Goal: Task Accomplishment & Management: Manage account settings

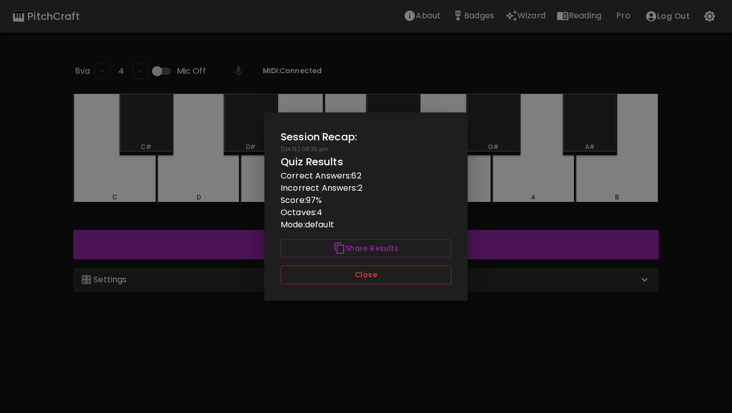
scroll to position [102, 0]
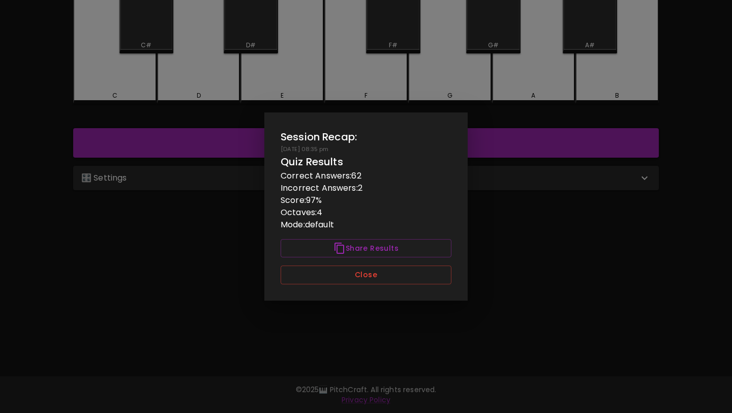
click at [341, 286] on div "Session Recap: [DATE] 08:35 pm Quiz Results Correct Answers: 62 Incorrect Answe…" at bounding box center [365, 206] width 203 height 188
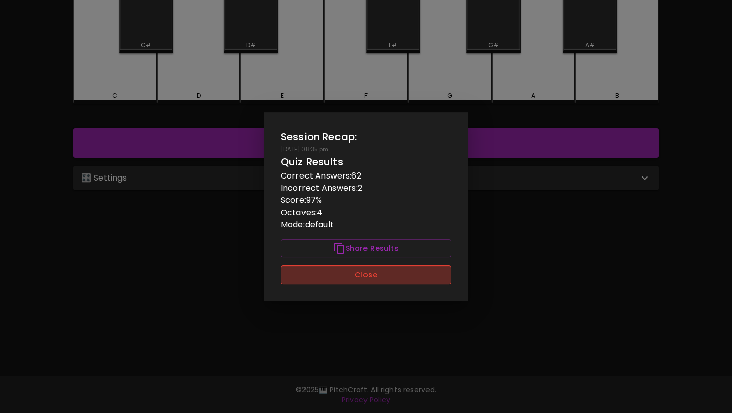
click at [348, 278] on button "Close" at bounding box center [366, 274] width 171 height 19
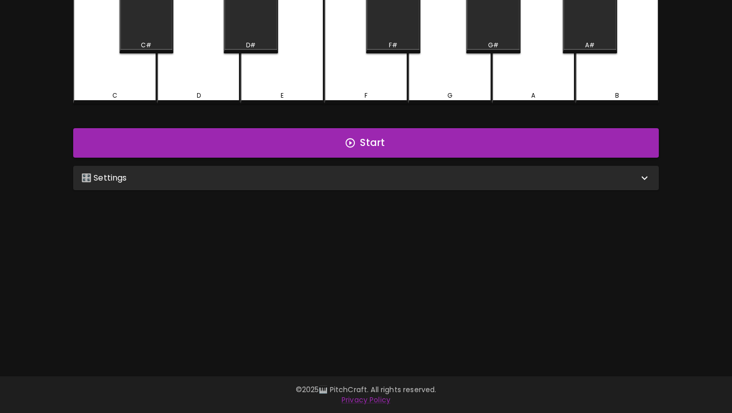
scroll to position [0, 0]
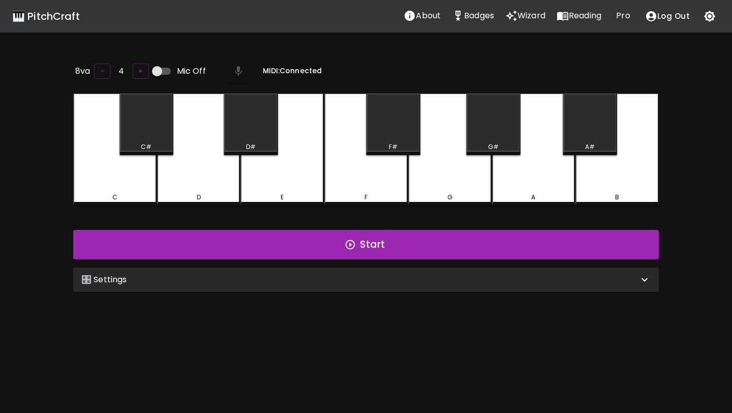
click at [517, 14] on icon "Wizard" at bounding box center [511, 16] width 12 height 12
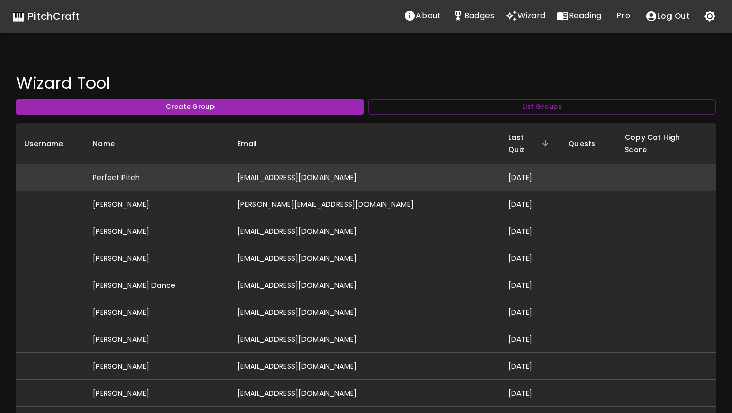
click at [350, 165] on td "[EMAIL_ADDRESS][DOMAIN_NAME]" at bounding box center [364, 177] width 271 height 27
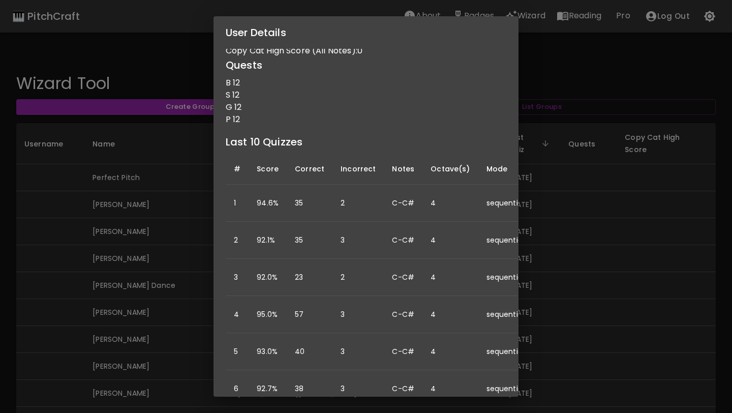
scroll to position [47, 0]
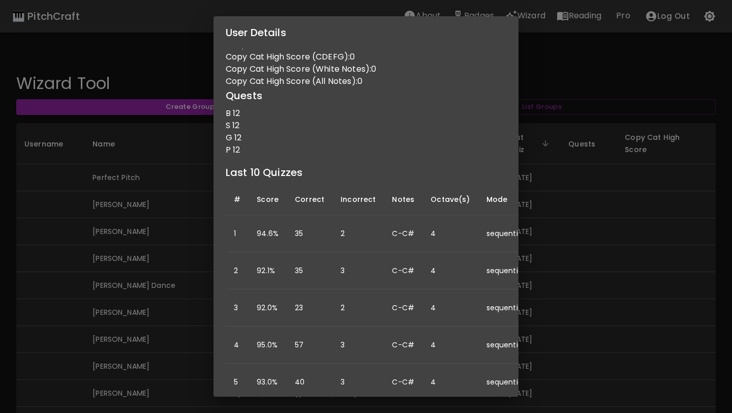
click at [161, 258] on div "User Details Name: Perfect Pitch Username: Email: idonthaveperfectpitch@gmail.c…" at bounding box center [366, 206] width 732 height 413
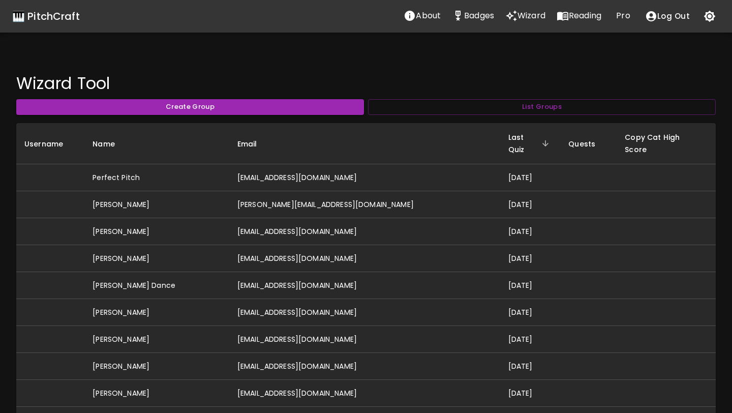
scroll to position [0, 0]
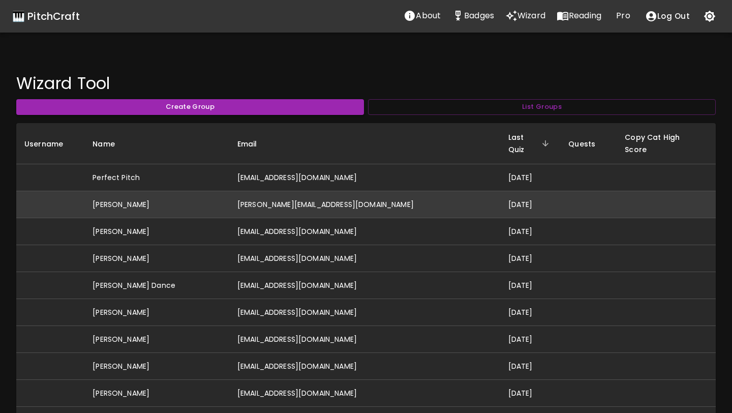
click at [163, 195] on td "[PERSON_NAME]" at bounding box center [156, 204] width 145 height 27
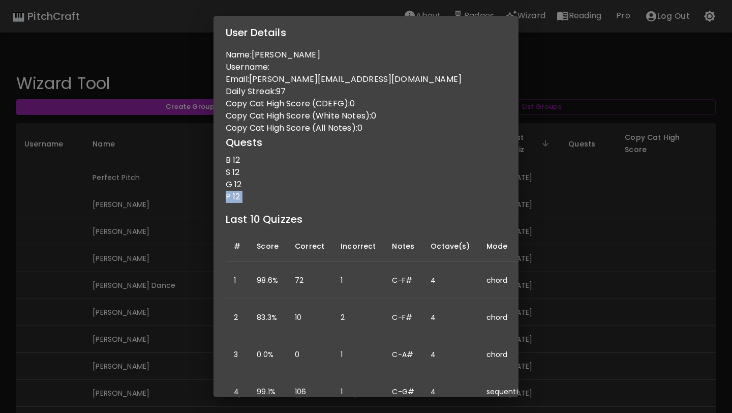
click at [163, 203] on div "User Details Name: David Hall Username: Email: david@hallmusicproductions.com D…" at bounding box center [366, 206] width 732 height 413
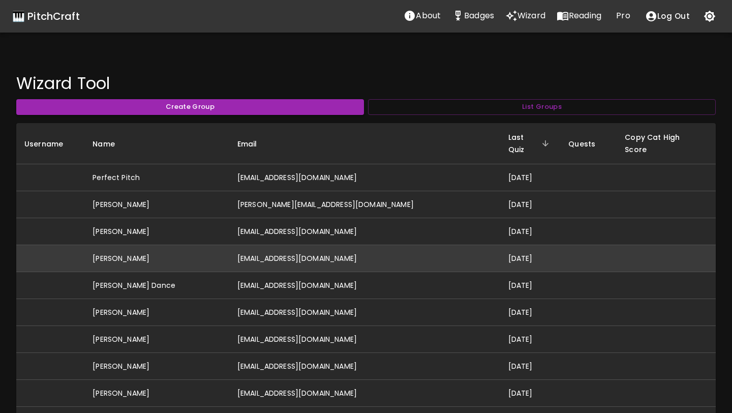
click at [142, 245] on td "[PERSON_NAME]" at bounding box center [156, 258] width 145 height 27
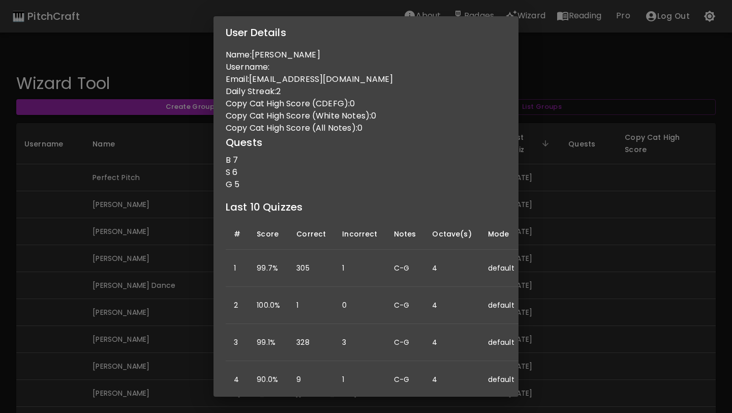
click at [140, 223] on div "User Details Name: Kara Drefs Username: Email: drefskara@gmail.com Daily Streak…" at bounding box center [366, 206] width 732 height 413
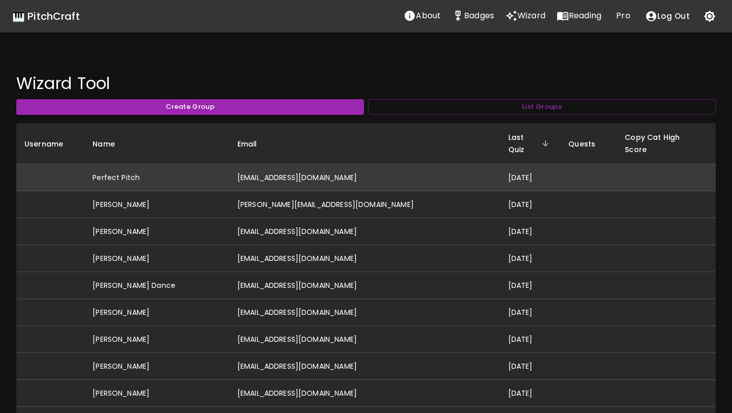
click at [137, 169] on td "Perfect Pitch" at bounding box center [156, 177] width 145 height 27
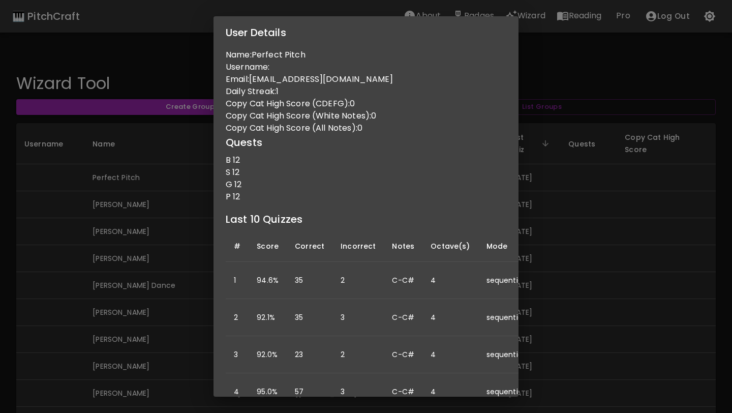
click at [638, 179] on div "User Details Name: Perfect Pitch Username: Email: idonthaveperfectpitch@gmail.c…" at bounding box center [366, 206] width 732 height 413
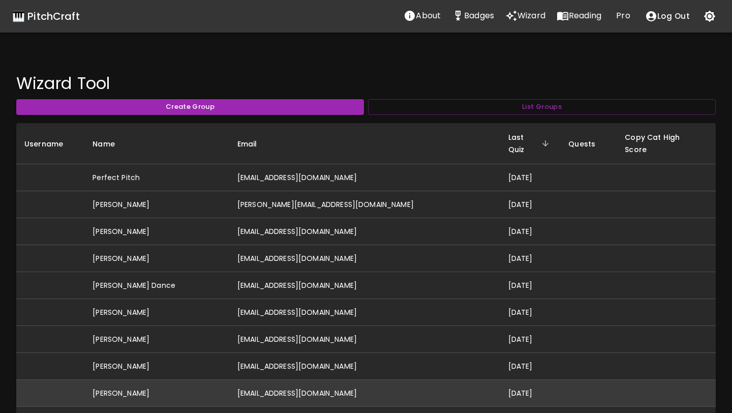
click at [299, 380] on td "[EMAIL_ADDRESS][DOMAIN_NAME]" at bounding box center [364, 393] width 271 height 27
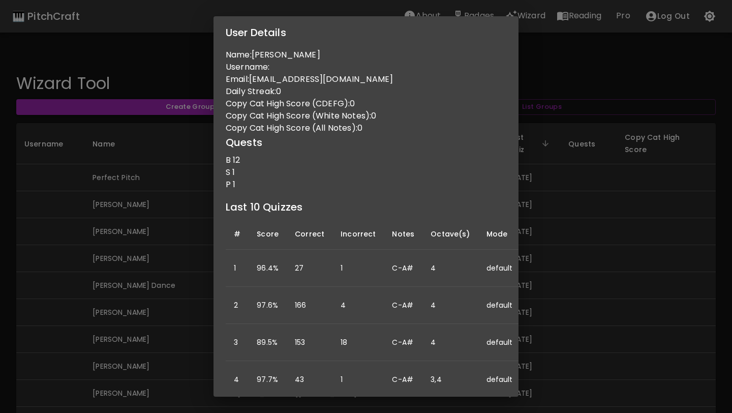
click at [137, 312] on div "User Details Name: Neil Smith Username: Email: ns159718@gmail.com Daily Streak:…" at bounding box center [366, 206] width 732 height 413
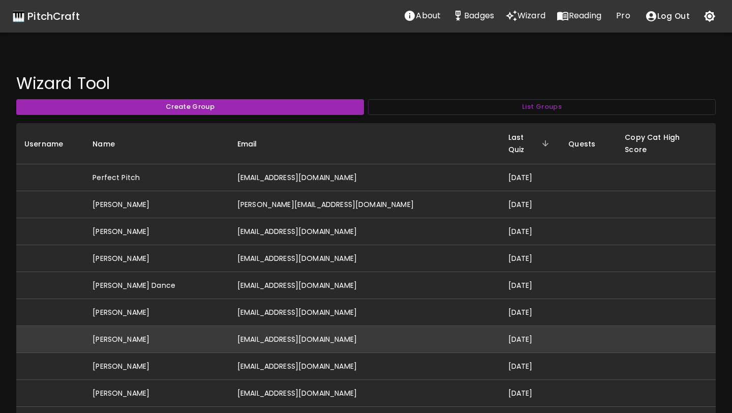
click at [293, 326] on td "[EMAIL_ADDRESS][DOMAIN_NAME]" at bounding box center [364, 339] width 271 height 27
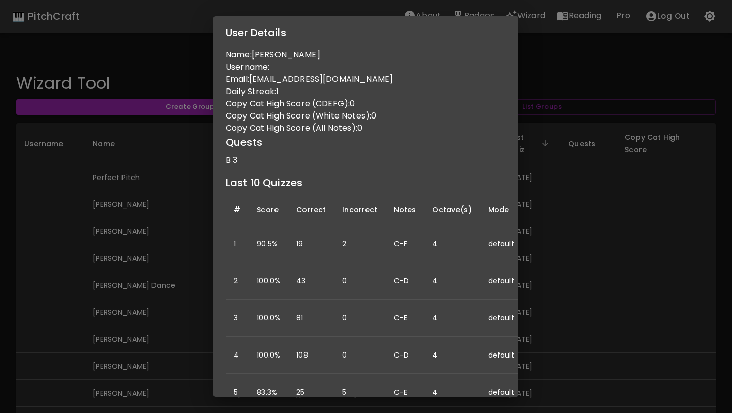
click at [540, 192] on div "User Details Name: Samantha Reid Username: Email: sreid.hall@gmail.com Daily St…" at bounding box center [366, 206] width 732 height 413
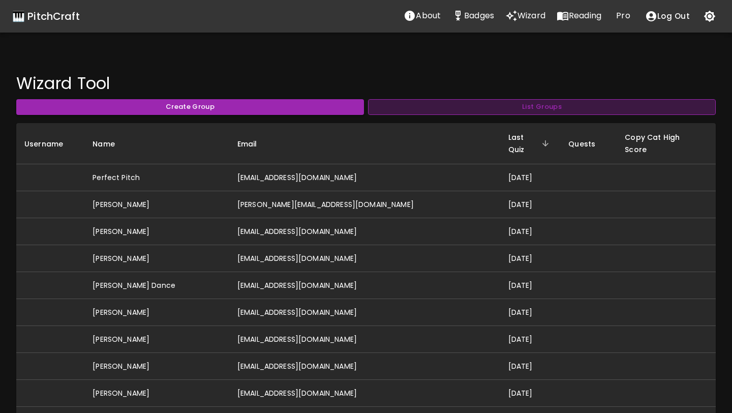
click at [427, 108] on button "List Groups" at bounding box center [542, 107] width 348 height 16
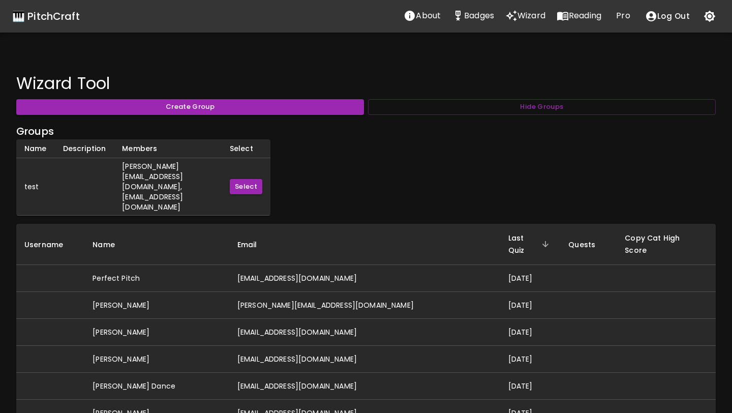
scroll to position [0, 33]
click at [245, 179] on button "Select" at bounding box center [246, 187] width 33 height 16
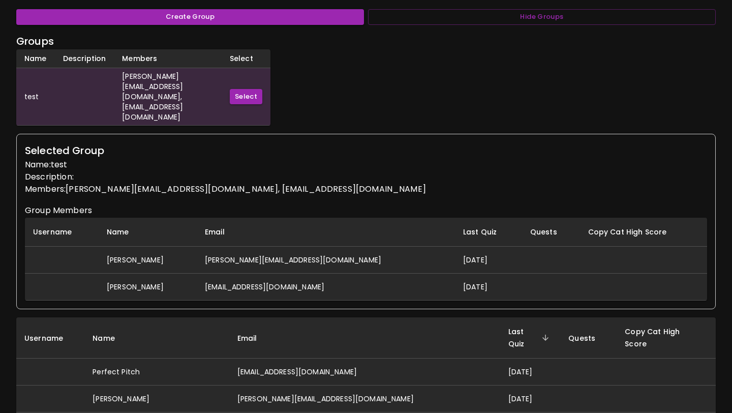
scroll to position [102, 0]
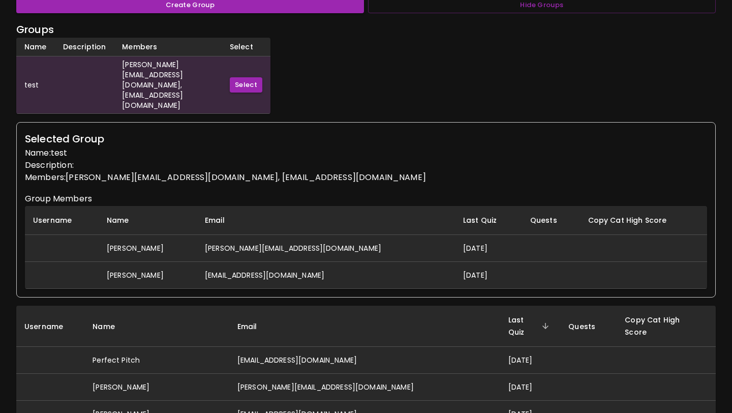
click at [241, 235] on td "[PERSON_NAME][EMAIL_ADDRESS][DOMAIN_NAME]" at bounding box center [326, 248] width 258 height 27
click at [241, 262] on td "[EMAIL_ADDRESS][DOMAIN_NAME]" at bounding box center [326, 275] width 258 height 27
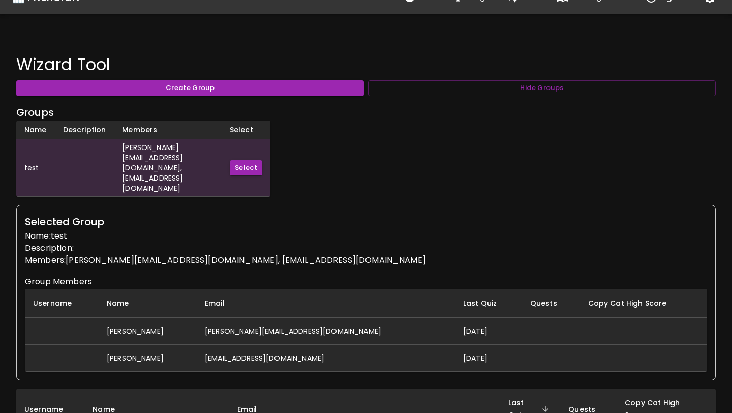
scroll to position [0, 0]
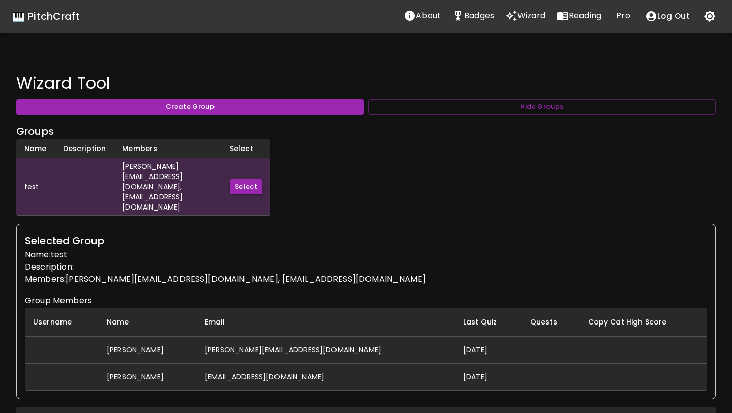
click at [208, 168] on td "[PERSON_NAME][EMAIL_ADDRESS][DOMAIN_NAME], [EMAIL_ADDRESS][DOMAIN_NAME]" at bounding box center [168, 186] width 108 height 57
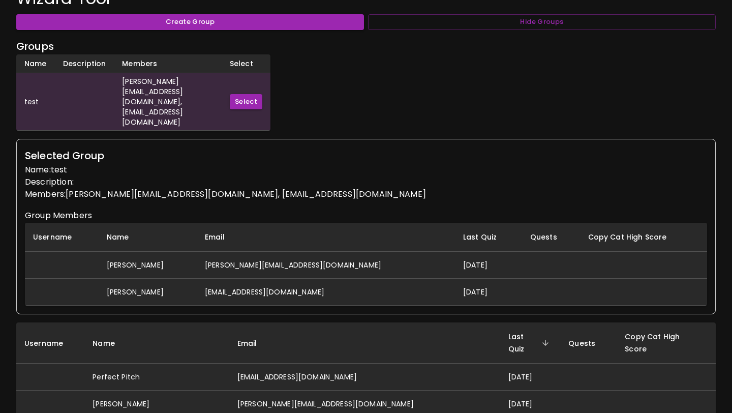
scroll to position [83, 0]
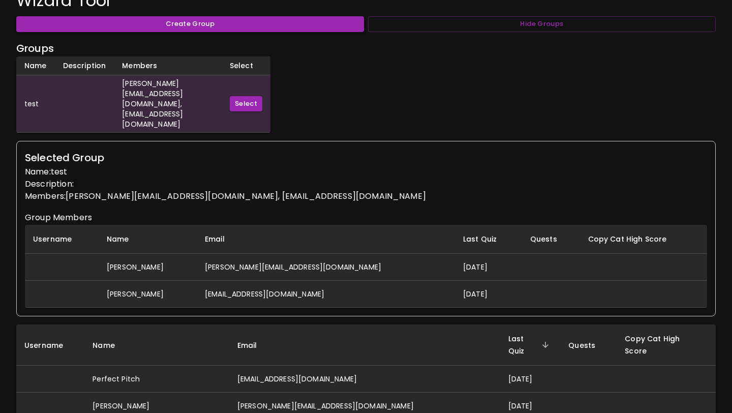
click at [316, 254] on td "[PERSON_NAME][EMAIL_ADDRESS][DOMAIN_NAME]" at bounding box center [326, 267] width 258 height 27
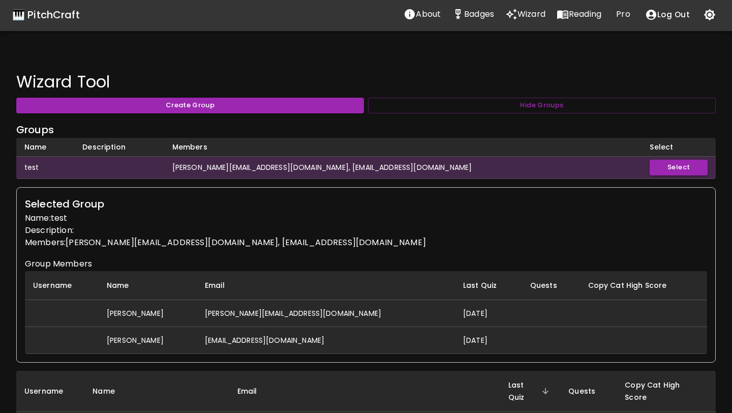
scroll to position [1, 0]
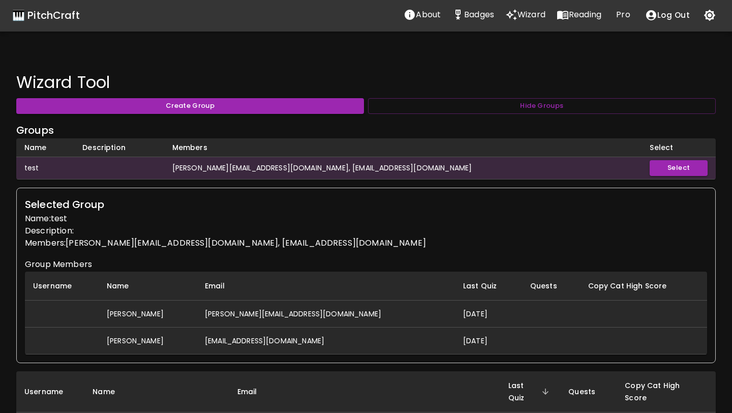
click at [317, 301] on td "[PERSON_NAME][EMAIL_ADDRESS][DOMAIN_NAME]" at bounding box center [326, 313] width 258 height 27
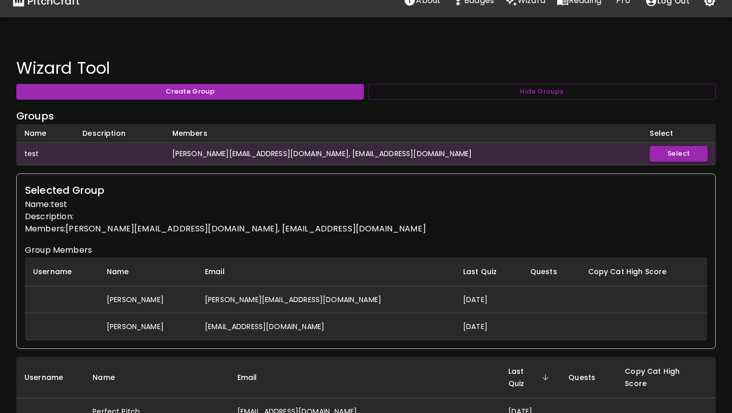
scroll to position [0, 0]
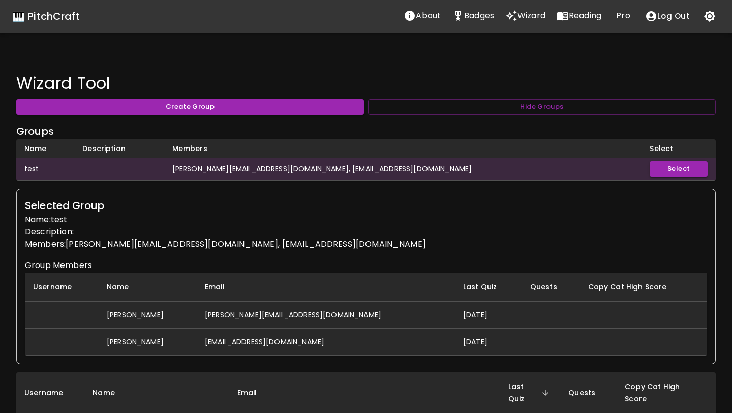
click at [280, 313] on td "[PERSON_NAME][EMAIL_ADDRESS][DOMAIN_NAME]" at bounding box center [326, 314] width 258 height 27
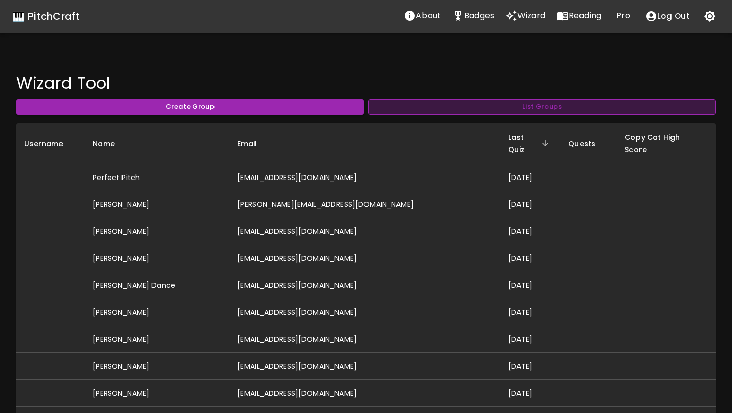
click at [398, 111] on button "List Groups" at bounding box center [542, 107] width 348 height 16
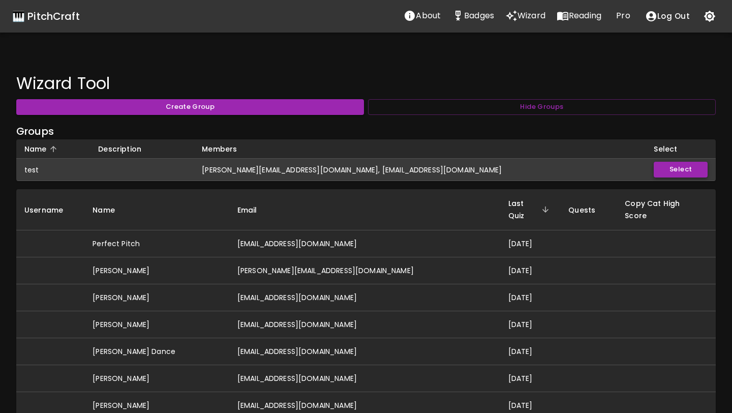
click at [661, 169] on button "Select" at bounding box center [681, 170] width 54 height 16
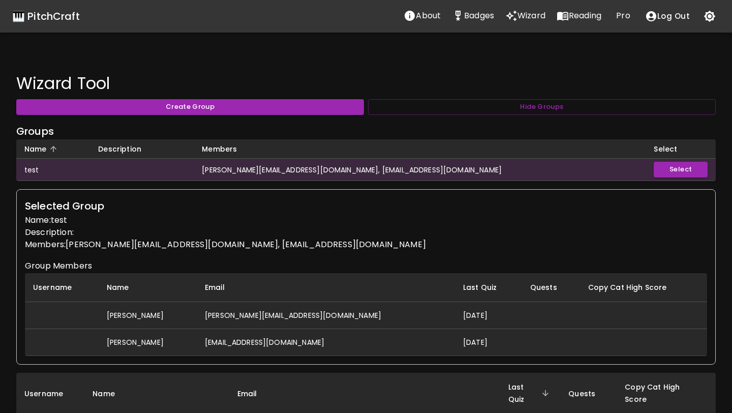
click at [304, 315] on td "[PERSON_NAME][EMAIL_ADDRESS][DOMAIN_NAME]" at bounding box center [326, 314] width 258 height 27
click at [144, 319] on td "[PERSON_NAME]" at bounding box center [148, 314] width 98 height 27
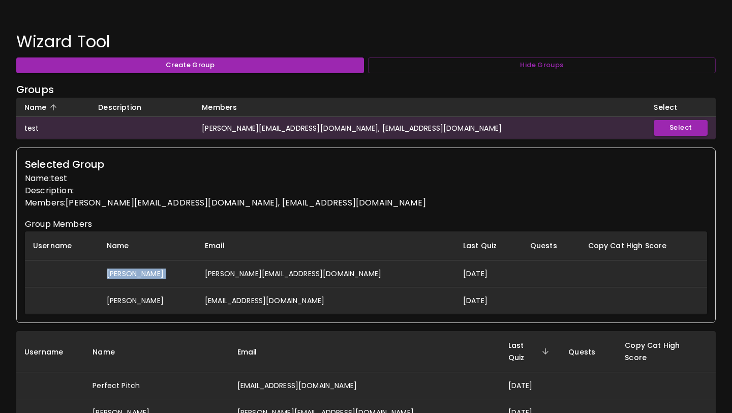
scroll to position [61, 0]
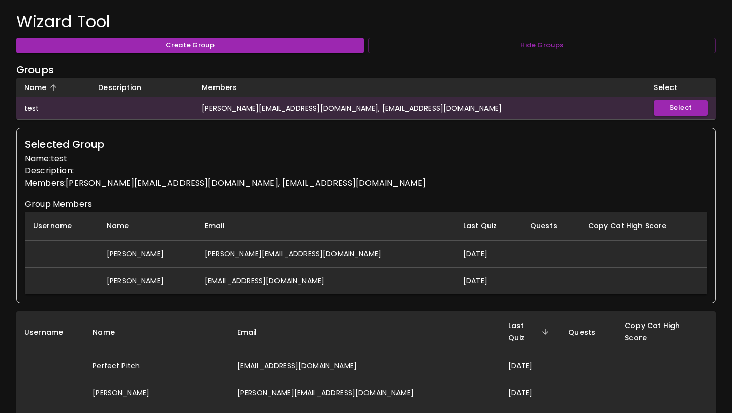
click at [249, 276] on td "[EMAIL_ADDRESS][DOMAIN_NAME]" at bounding box center [326, 280] width 258 height 27
click at [302, 249] on td "[PERSON_NAME][EMAIL_ADDRESS][DOMAIN_NAME]" at bounding box center [326, 253] width 258 height 27
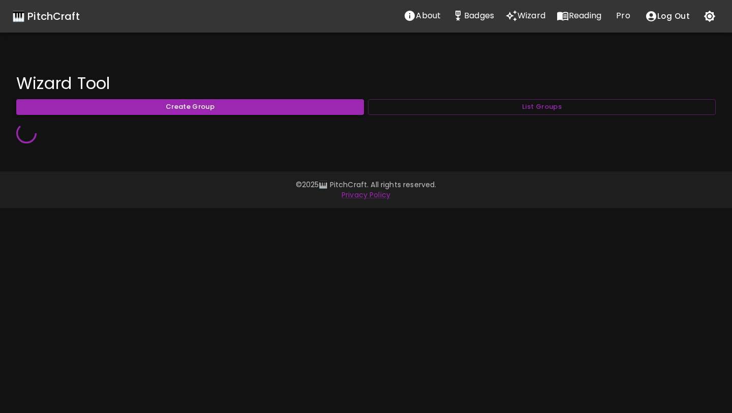
scroll to position [0, 0]
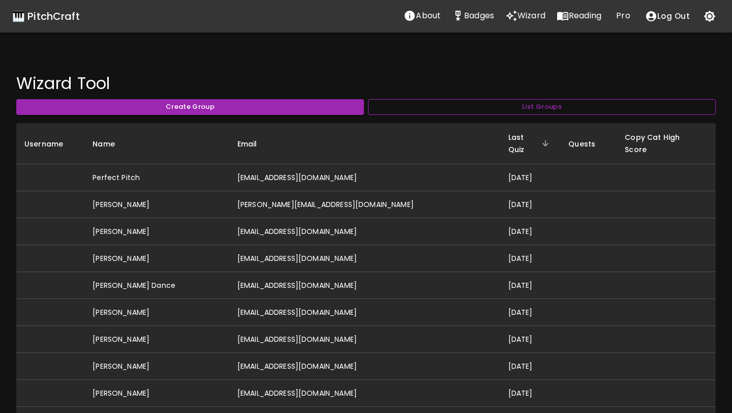
click at [456, 107] on button "List Groups" at bounding box center [542, 107] width 348 height 16
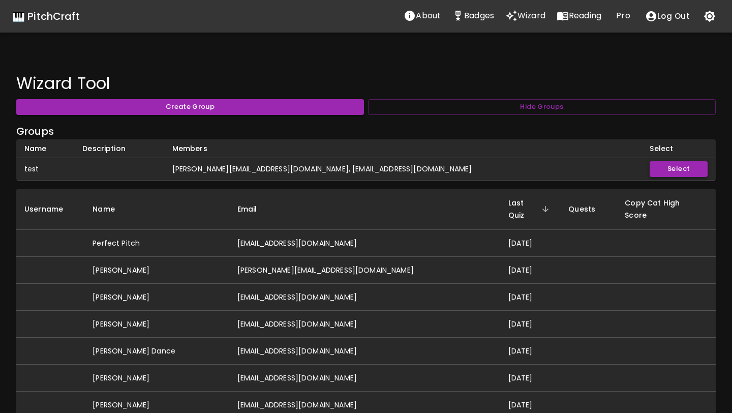
click at [660, 165] on button "Select" at bounding box center [679, 169] width 58 height 16
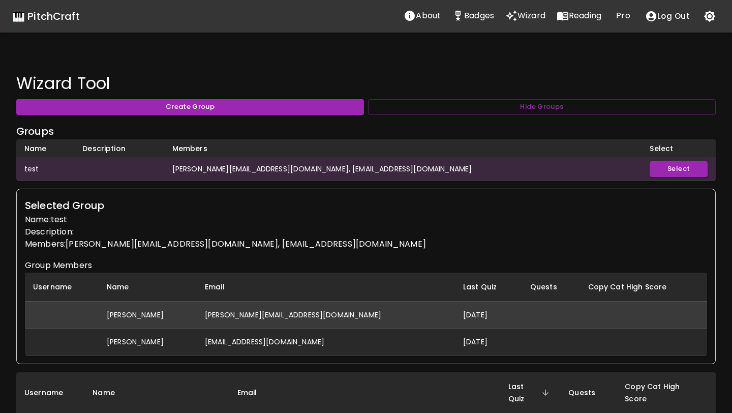
click at [249, 317] on td "[PERSON_NAME][EMAIL_ADDRESS][DOMAIN_NAME]" at bounding box center [326, 314] width 258 height 27
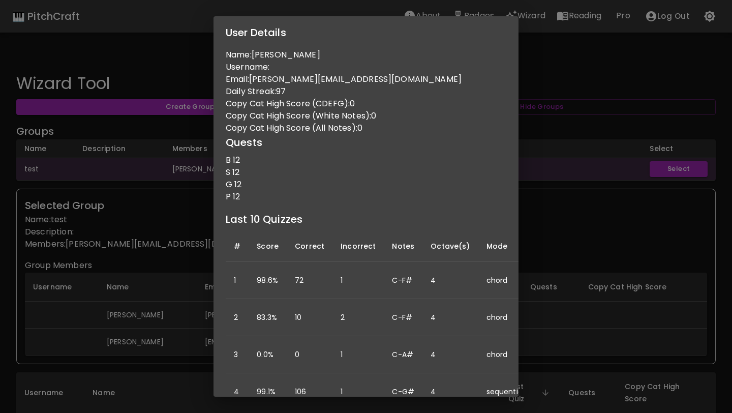
click at [168, 314] on div "User Details Name: David Hall Username: Email: david@hallmusicproductions.com D…" at bounding box center [366, 206] width 732 height 413
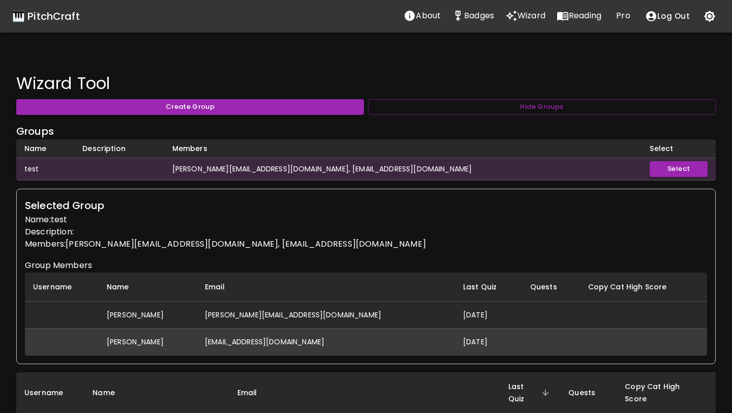
click at [201, 338] on td "[EMAIL_ADDRESS][DOMAIN_NAME]" at bounding box center [326, 341] width 258 height 27
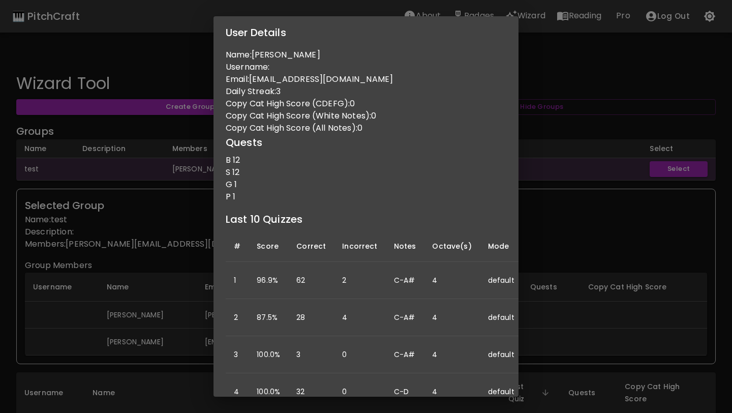
click at [176, 241] on div "User Details Name: David Hall Username: Email: pitchcraft432@gmail.com Daily St…" at bounding box center [366, 206] width 732 height 413
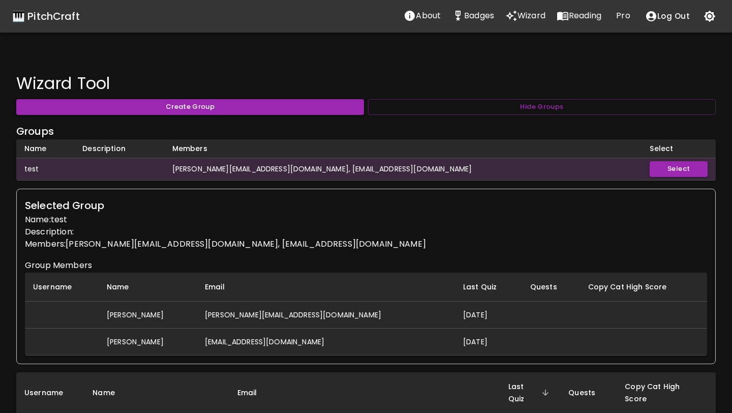
click at [626, 130] on h6 "Groups" at bounding box center [365, 131] width 699 height 16
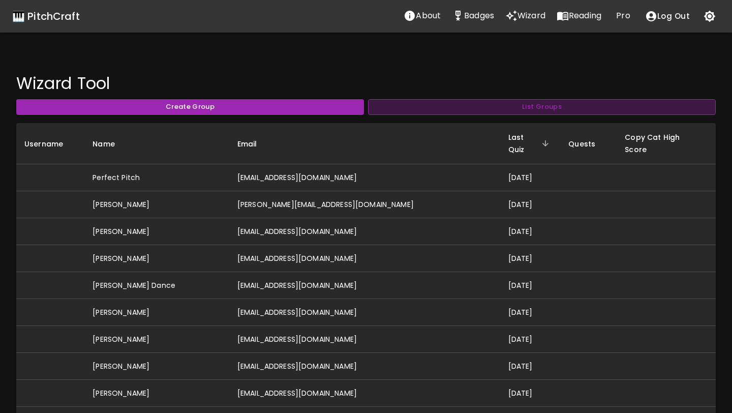
click at [519, 102] on button "List Groups" at bounding box center [542, 107] width 348 height 16
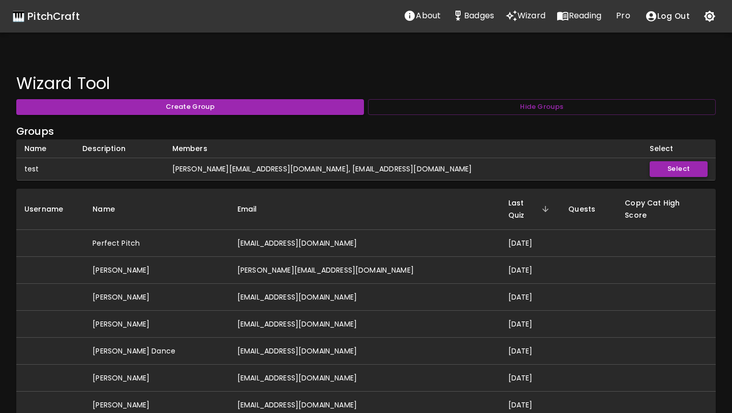
click at [664, 173] on button "Select" at bounding box center [679, 169] width 58 height 16
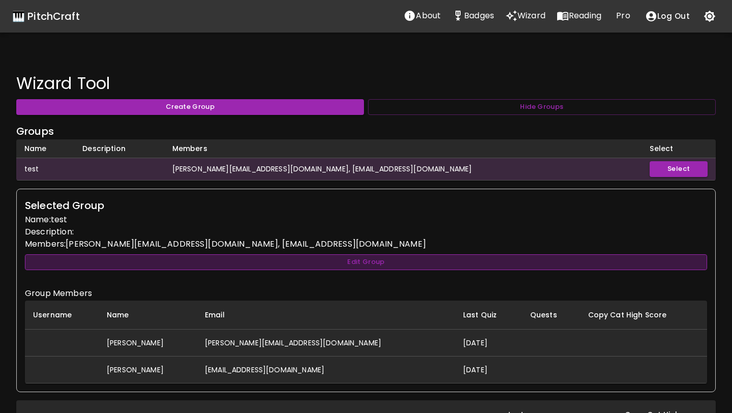
click at [382, 265] on button "Edit Group" at bounding box center [366, 262] width 682 height 16
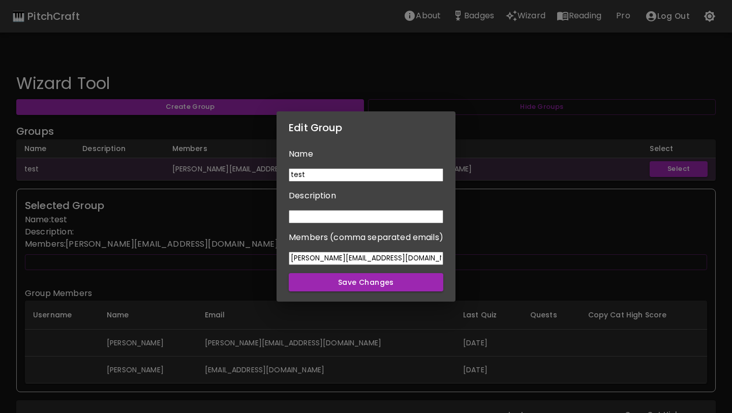
click at [376, 175] on input "test" at bounding box center [366, 174] width 155 height 13
type input "Studio"
click at [491, 224] on div "Edit Group Name Studio Description Members (comma separated emails) david@hallm…" at bounding box center [366, 206] width 732 height 413
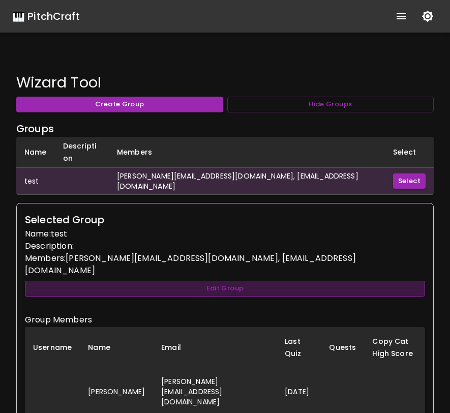
click at [287, 281] on button "Edit Group" at bounding box center [225, 289] width 400 height 16
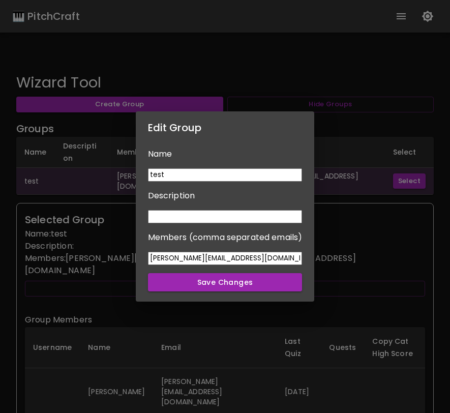
click at [252, 171] on input "test" at bounding box center [225, 174] width 155 height 13
click at [336, 221] on div "Edit Group Name Description Members (comma separated emails) david@hallmusicpro…" at bounding box center [225, 206] width 450 height 413
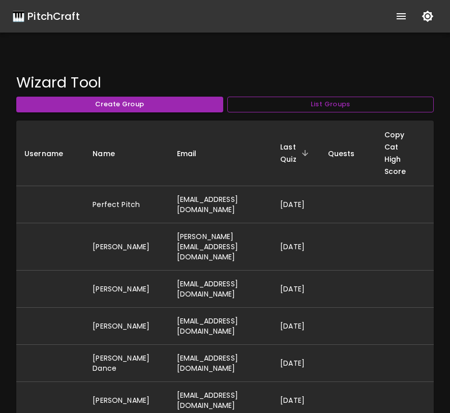
click at [368, 103] on button "List Groups" at bounding box center [330, 105] width 207 height 16
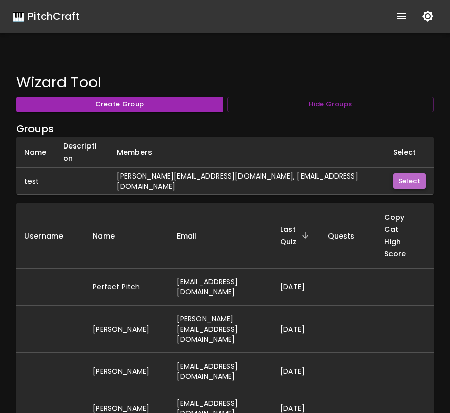
click at [404, 173] on button "Select" at bounding box center [409, 181] width 33 height 16
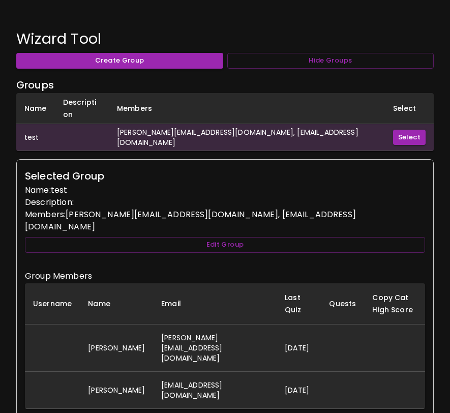
scroll to position [46, 0]
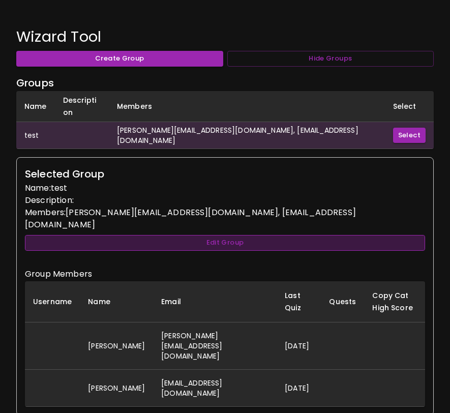
click at [298, 235] on button "Edit Group" at bounding box center [225, 243] width 400 height 16
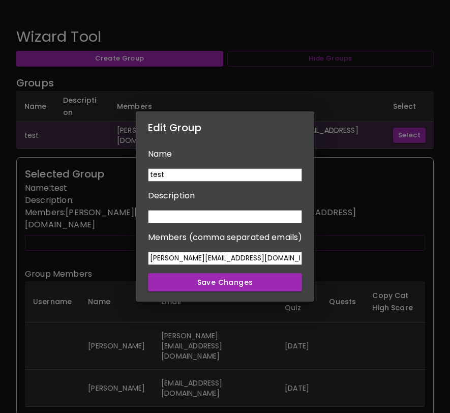
click at [260, 177] on input "test" at bounding box center [225, 174] width 155 height 13
type input "t"
type input "Studio"
type input "S"
type input "HMPS"
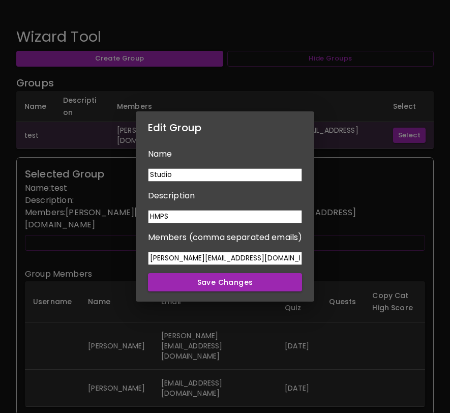
click at [235, 175] on input "Studio" at bounding box center [225, 174] width 155 height 13
type input "HMPS Studio"
click at [210, 221] on input "HMPS" at bounding box center [225, 216] width 155 height 13
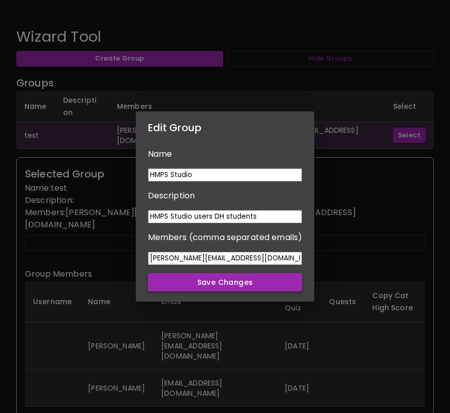
type input "HMPS Studio users DH students"
click at [189, 283] on button "Save Changes" at bounding box center [225, 282] width 155 height 19
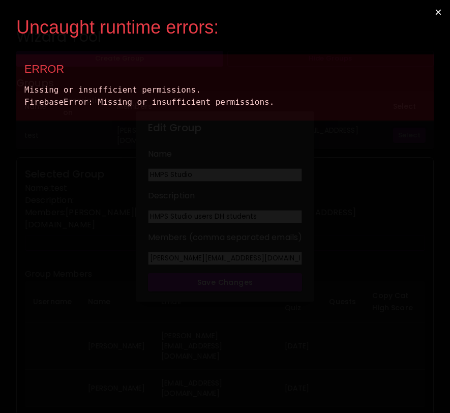
scroll to position [0, 0]
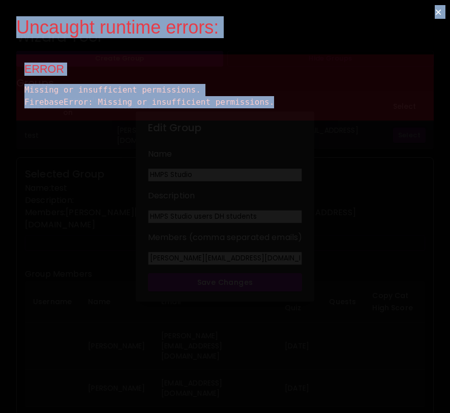
drag, startPoint x: 284, startPoint y: 110, endPoint x: 21, endPoint y: 23, distance: 276.8
click at [21, 23] on div "Uncaught runtime errors: × ERROR Missing or insufficient permissions. FirebaseE…" at bounding box center [225, 206] width 450 height 413
copy div "Uncaught runtime errors: × ERROR Missing or insufficient permissions. FirebaseE…"
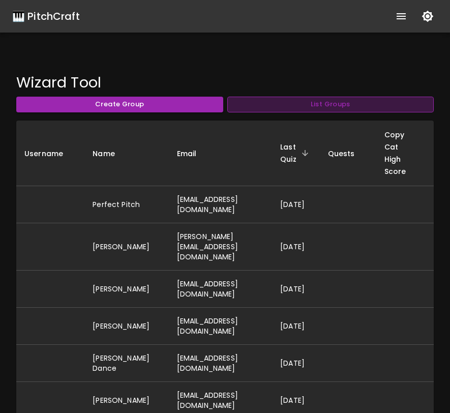
click at [338, 101] on button "List Groups" at bounding box center [330, 105] width 207 height 16
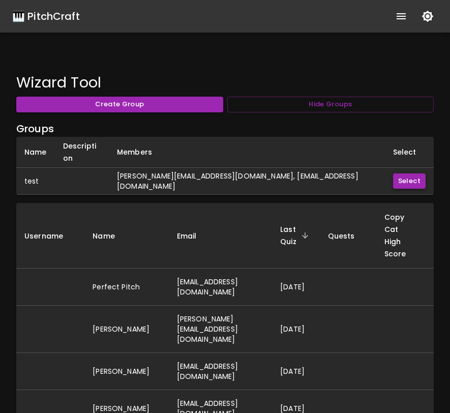
click at [404, 173] on button "Select" at bounding box center [409, 181] width 33 height 16
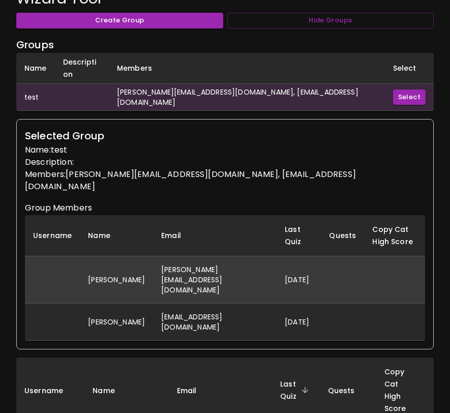
scroll to position [68, 0]
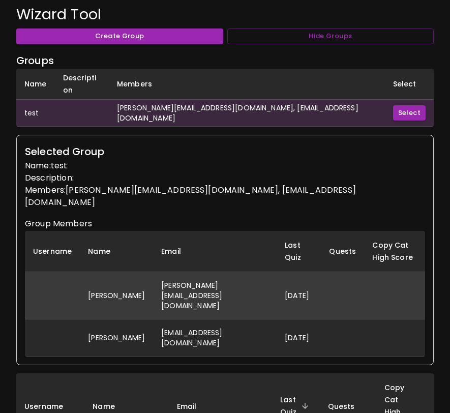
click at [181, 271] on td "[PERSON_NAME][EMAIL_ADDRESS][DOMAIN_NAME]" at bounding box center [215, 294] width 124 height 47
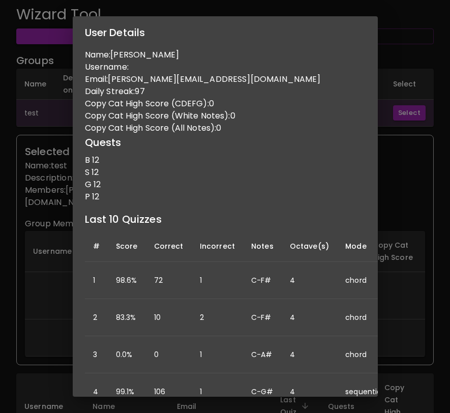
click at [394, 171] on div "User Details Name: [PERSON_NAME] Username: Email: [PERSON_NAME][EMAIL_ADDRESS][…" at bounding box center [225, 206] width 450 height 413
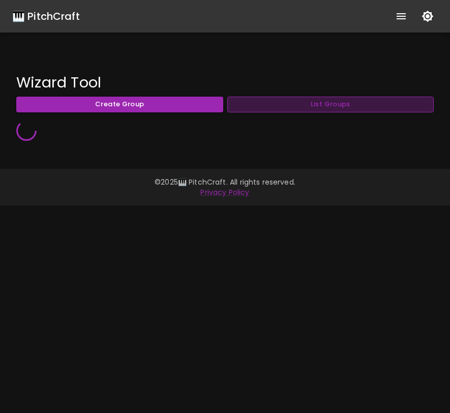
click at [349, 105] on button "List Groups" at bounding box center [330, 105] width 207 height 16
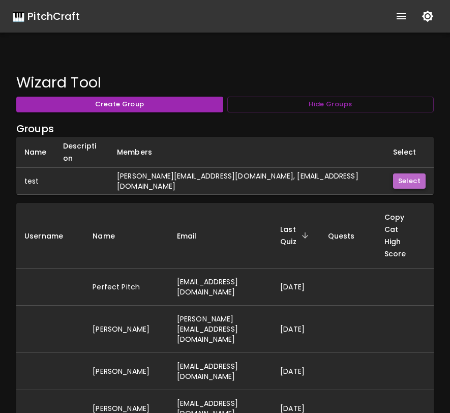
click at [405, 173] on button "Select" at bounding box center [409, 181] width 33 height 16
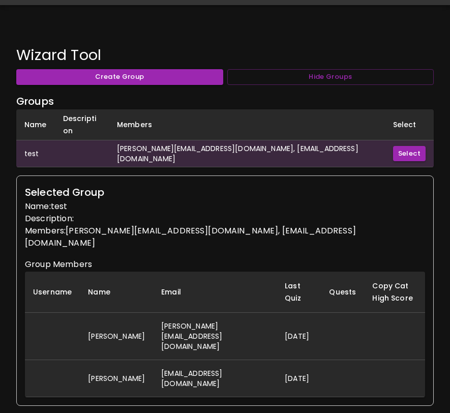
scroll to position [26, 0]
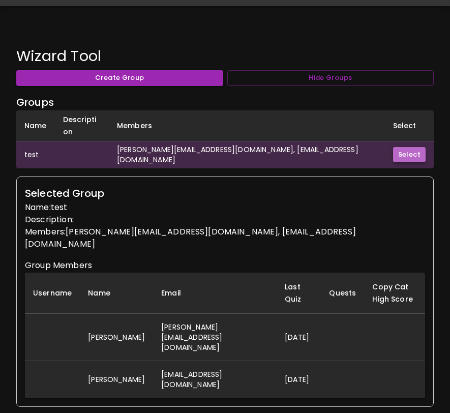
click at [395, 147] on button "Select" at bounding box center [409, 155] width 33 height 16
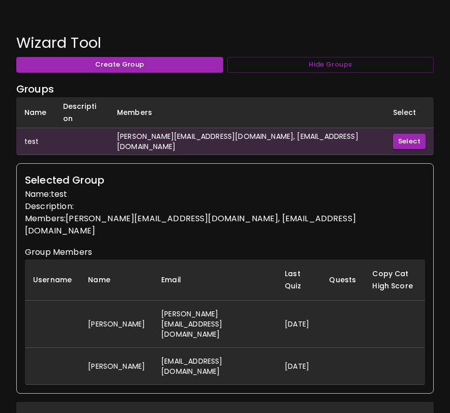
scroll to position [39, 0]
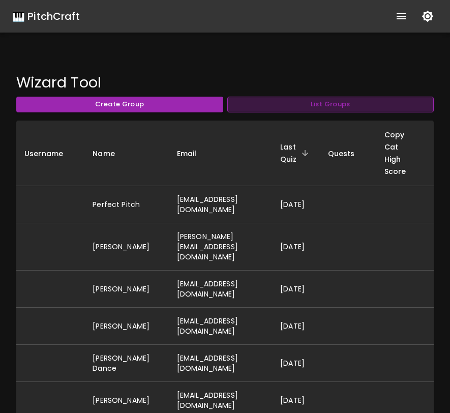
click at [357, 108] on button "List Groups" at bounding box center [330, 105] width 207 height 16
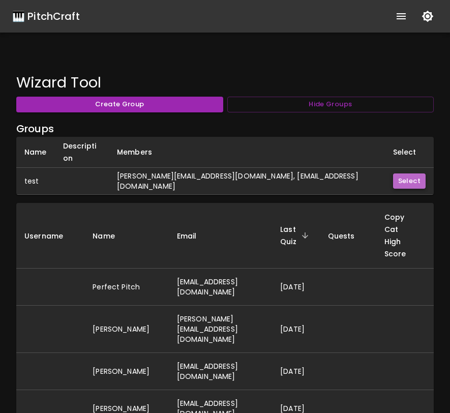
click at [395, 173] on button "Select" at bounding box center [409, 181] width 33 height 16
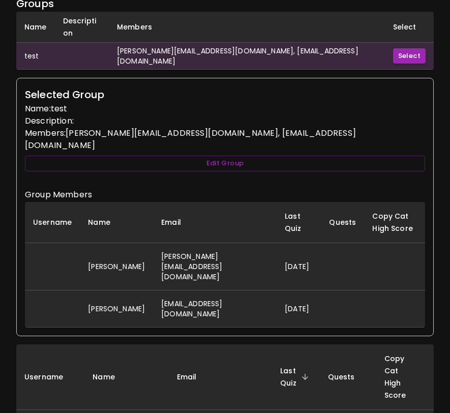
scroll to position [94, 0]
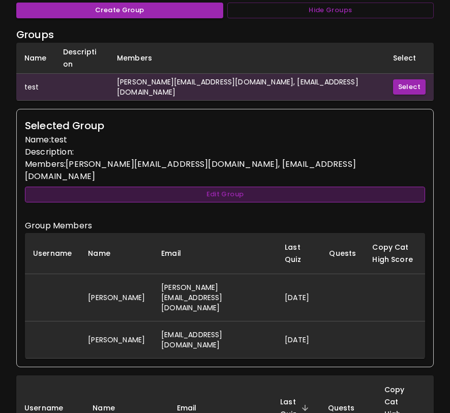
click at [257, 187] on button "Edit Group" at bounding box center [225, 195] width 400 height 16
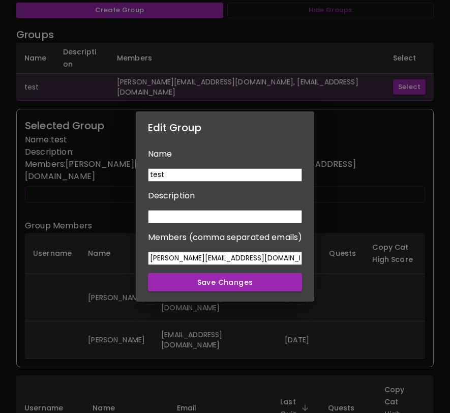
click at [255, 175] on input "test" at bounding box center [225, 174] width 155 height 13
type input "t"
type input "HMPS - DH"
click at [213, 221] on input at bounding box center [225, 216] width 155 height 13
type input "J"
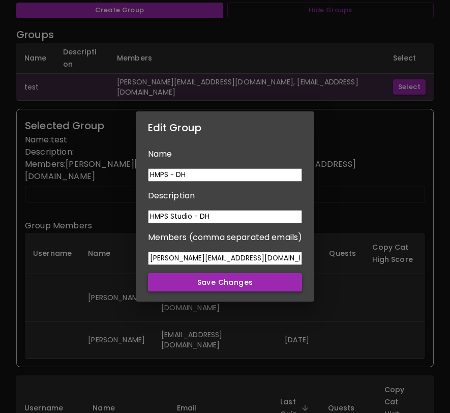
type input "HMPS Studio - DH"
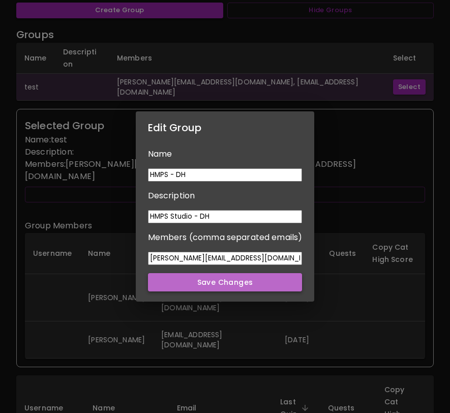
click at [212, 284] on button "Save Changes" at bounding box center [225, 282] width 155 height 19
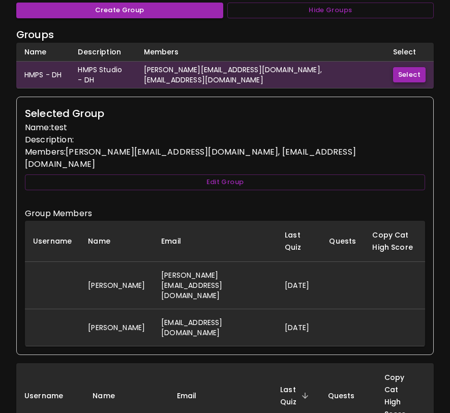
click at [409, 77] on button "Select" at bounding box center [409, 75] width 33 height 16
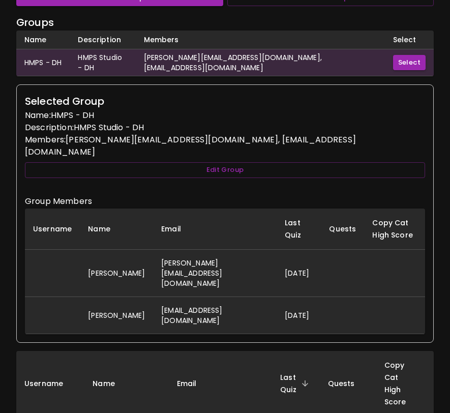
scroll to position [105, 0]
